Goal: Information Seeking & Learning: Learn about a topic

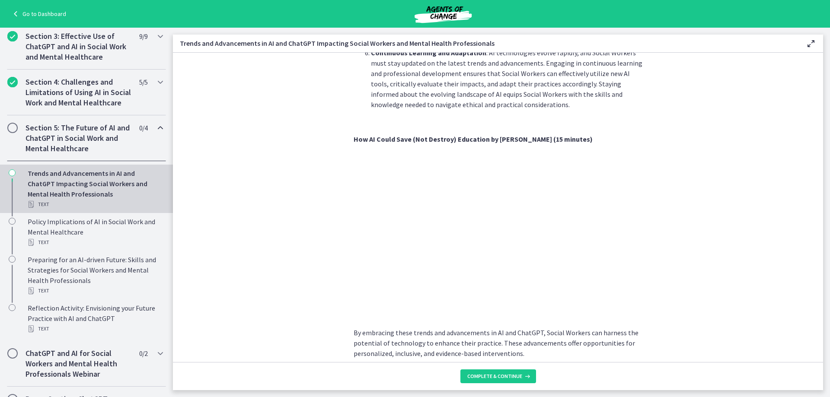
scroll to position [647, 0]
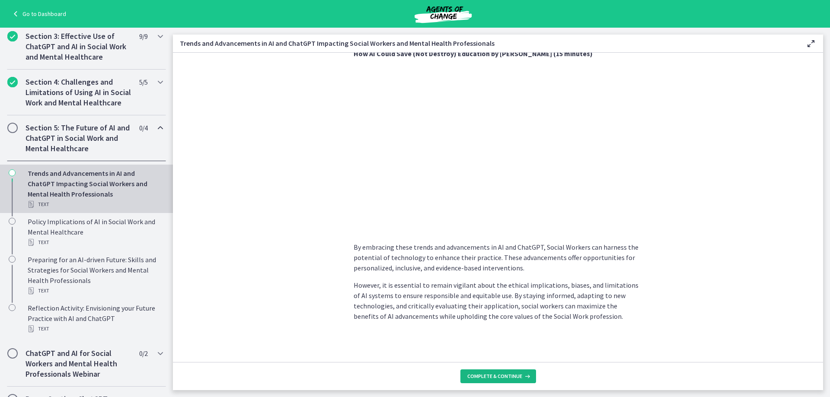
click at [522, 375] on icon at bounding box center [526, 376] width 9 height 7
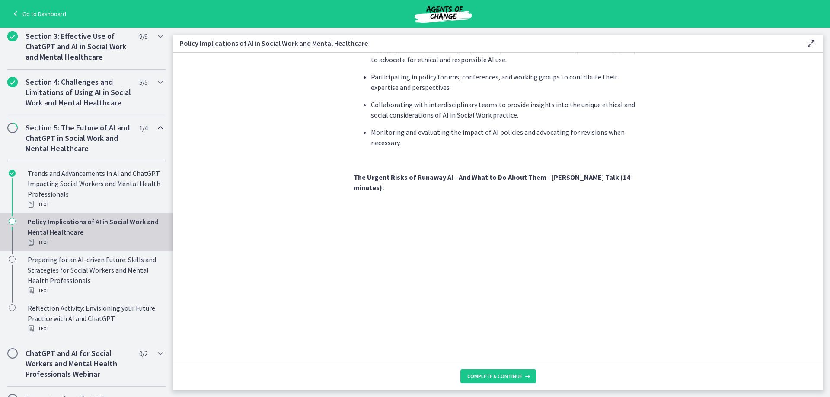
scroll to position [713, 0]
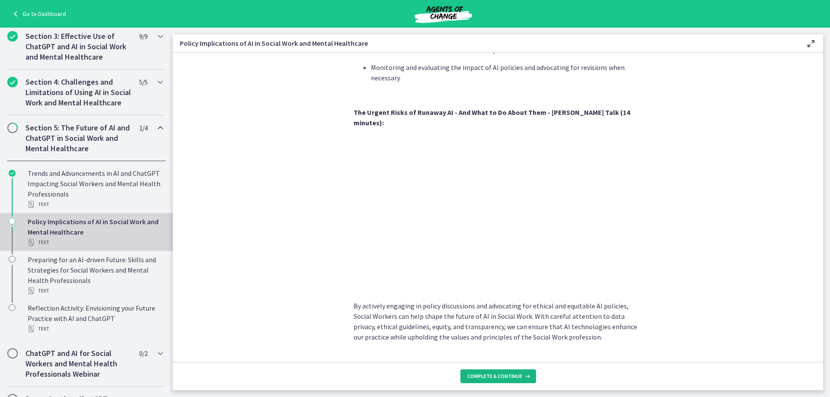
click at [485, 379] on span "Complete & continue" at bounding box center [494, 376] width 55 height 7
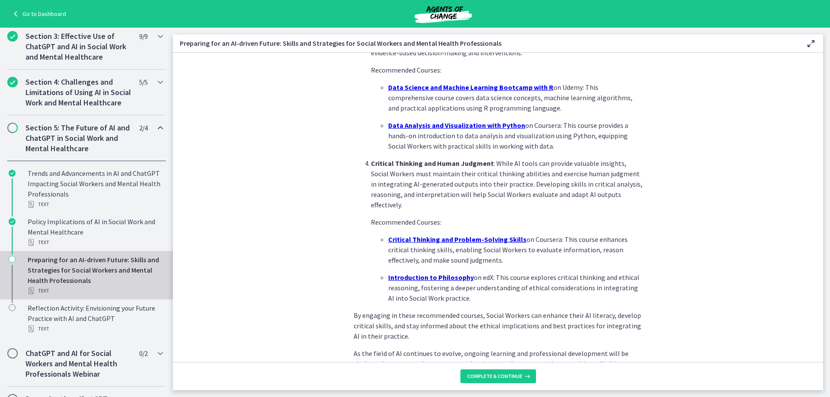
scroll to position [562, 0]
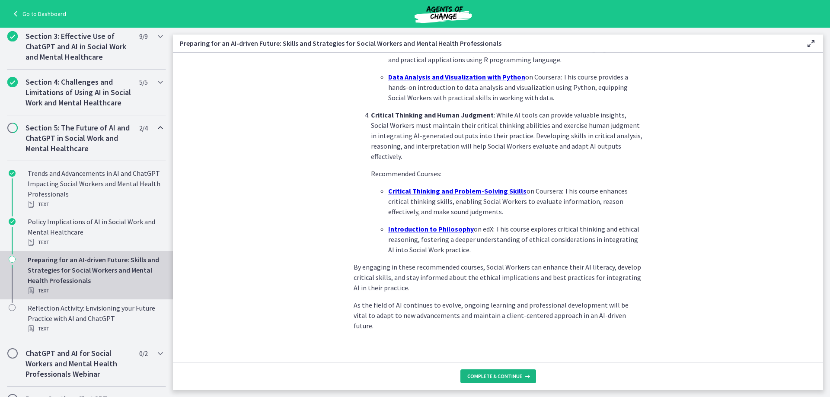
click at [503, 379] on span "Complete & continue" at bounding box center [494, 376] width 55 height 7
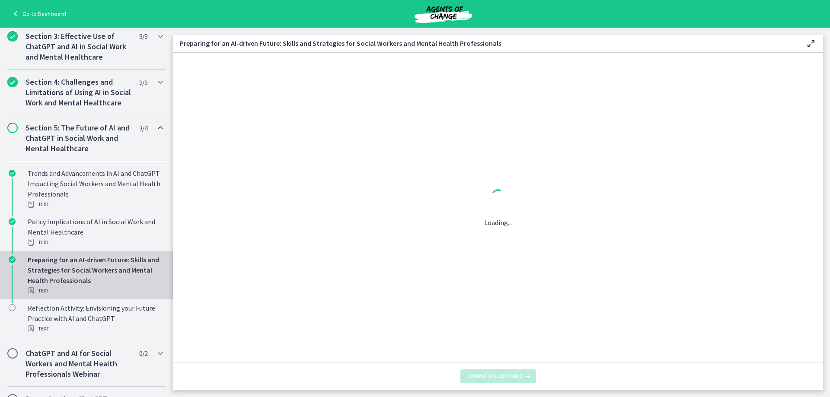
scroll to position [0, 0]
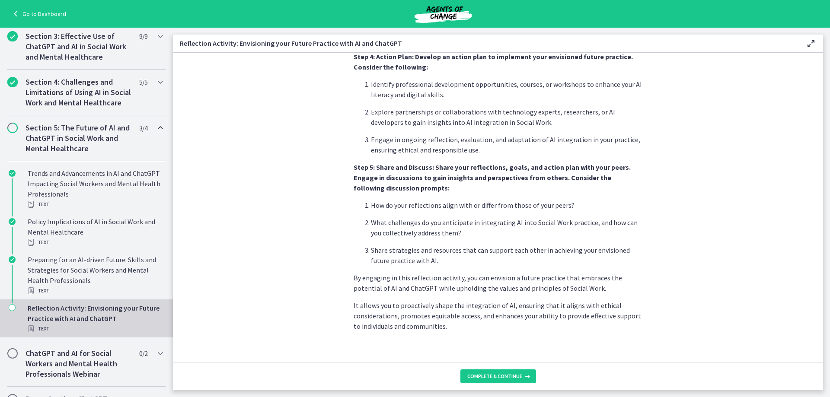
scroll to position [679, 0]
click at [480, 376] on span "Complete & continue" at bounding box center [494, 376] width 55 height 7
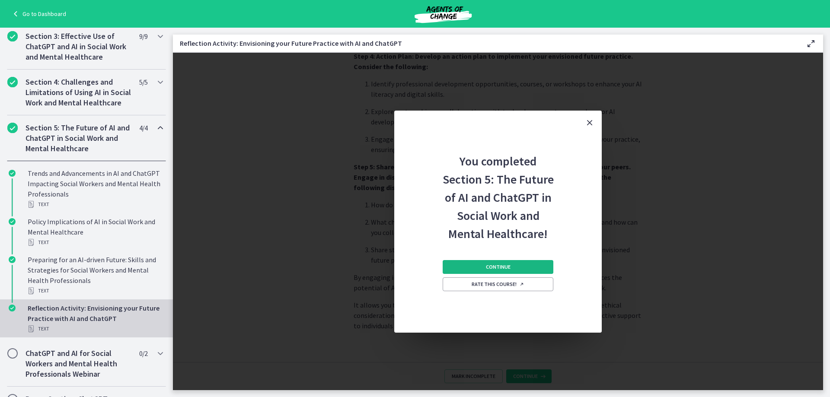
click at [462, 270] on button "Continue" at bounding box center [497, 267] width 111 height 14
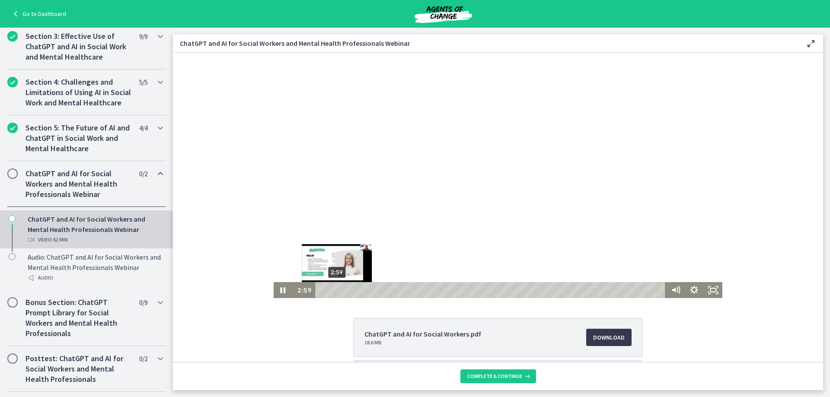
click at [345, 286] on div "2:59" at bounding box center [491, 290] width 343 height 16
click at [280, 289] on icon "Pause" at bounding box center [282, 290] width 5 height 6
